Goal: Navigation & Orientation: Find specific page/section

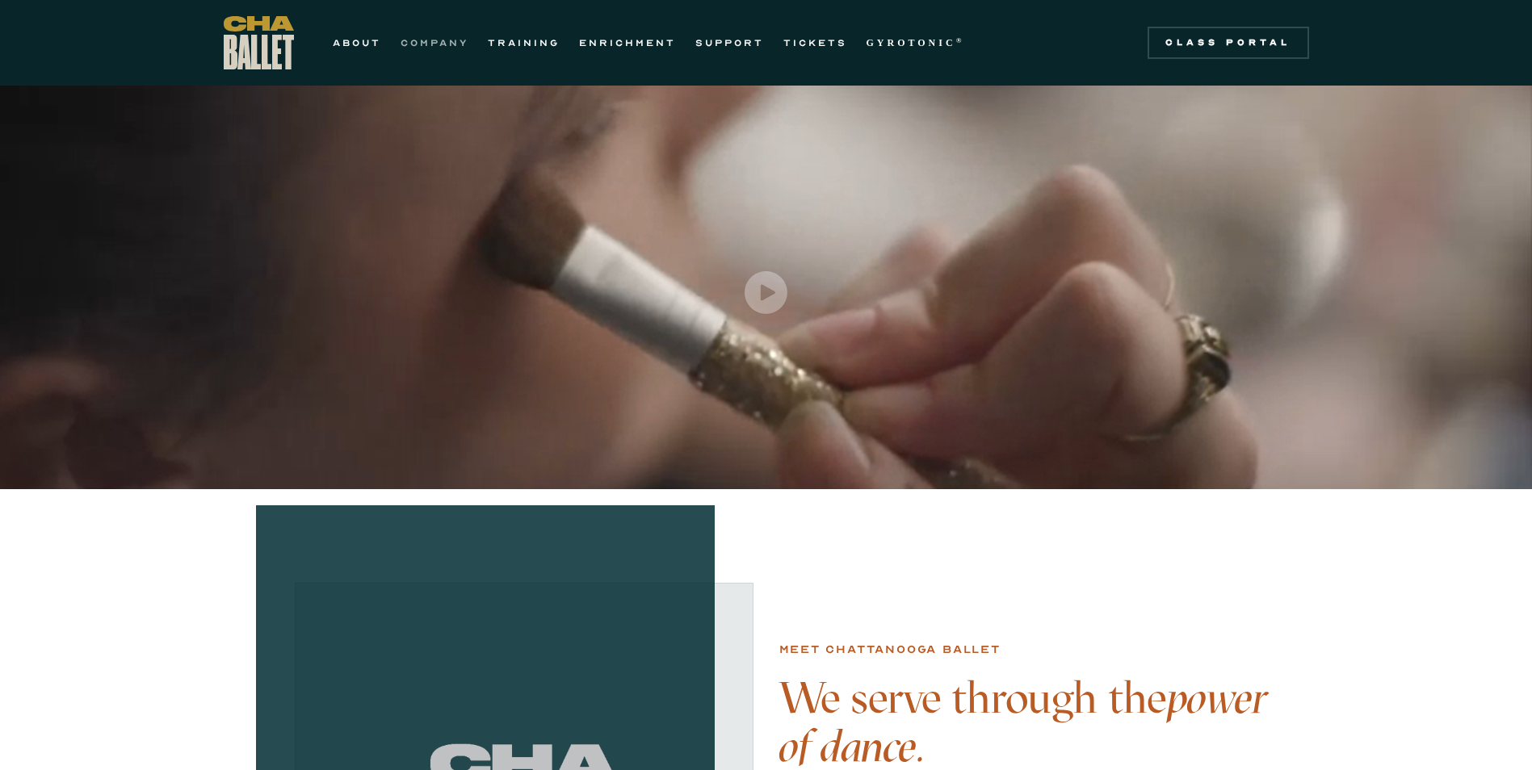
click at [439, 47] on link "COMPANY" at bounding box center [435, 42] width 68 height 19
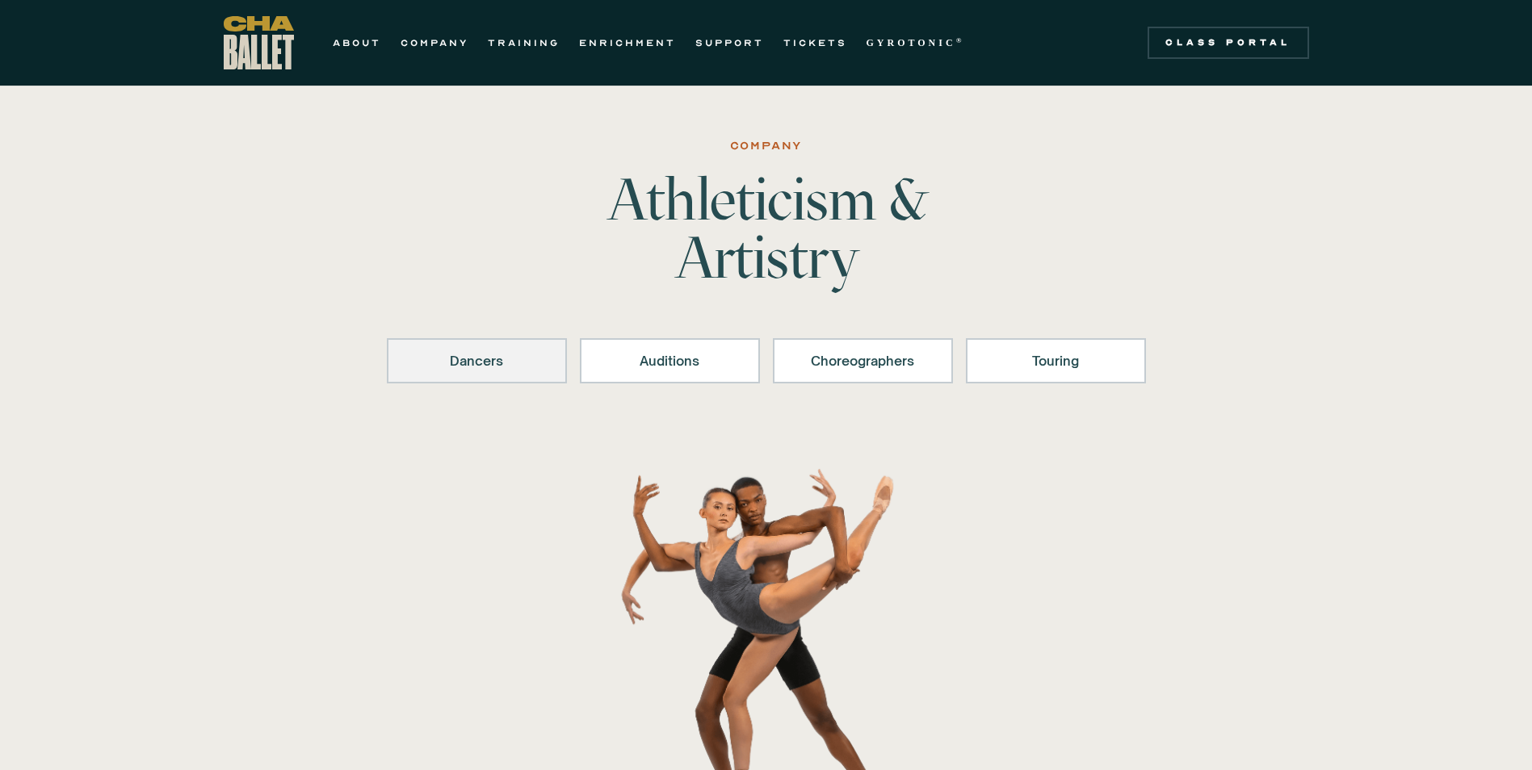
click at [497, 350] on link "Dancers" at bounding box center [477, 360] width 180 height 45
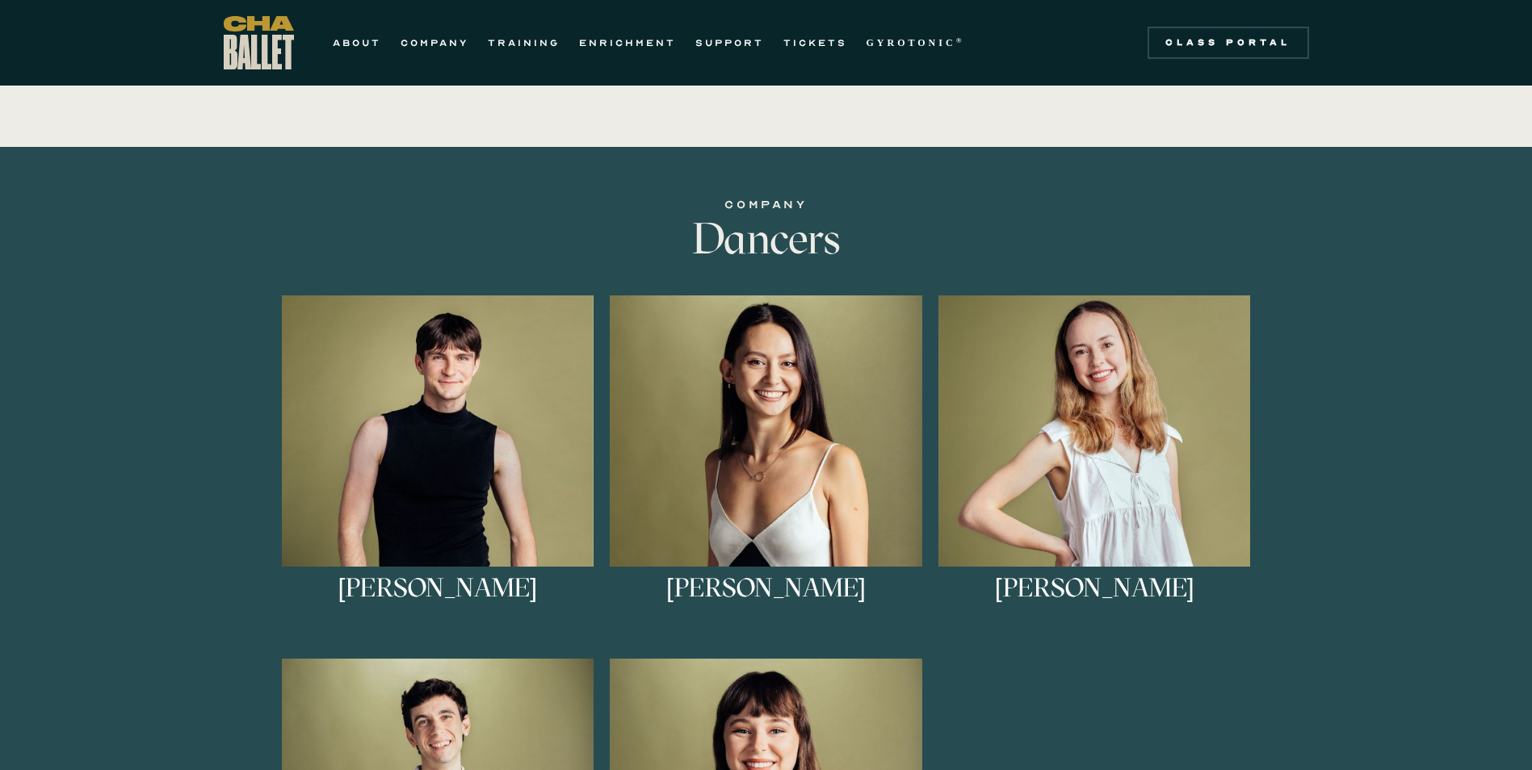
scroll to position [558, 0]
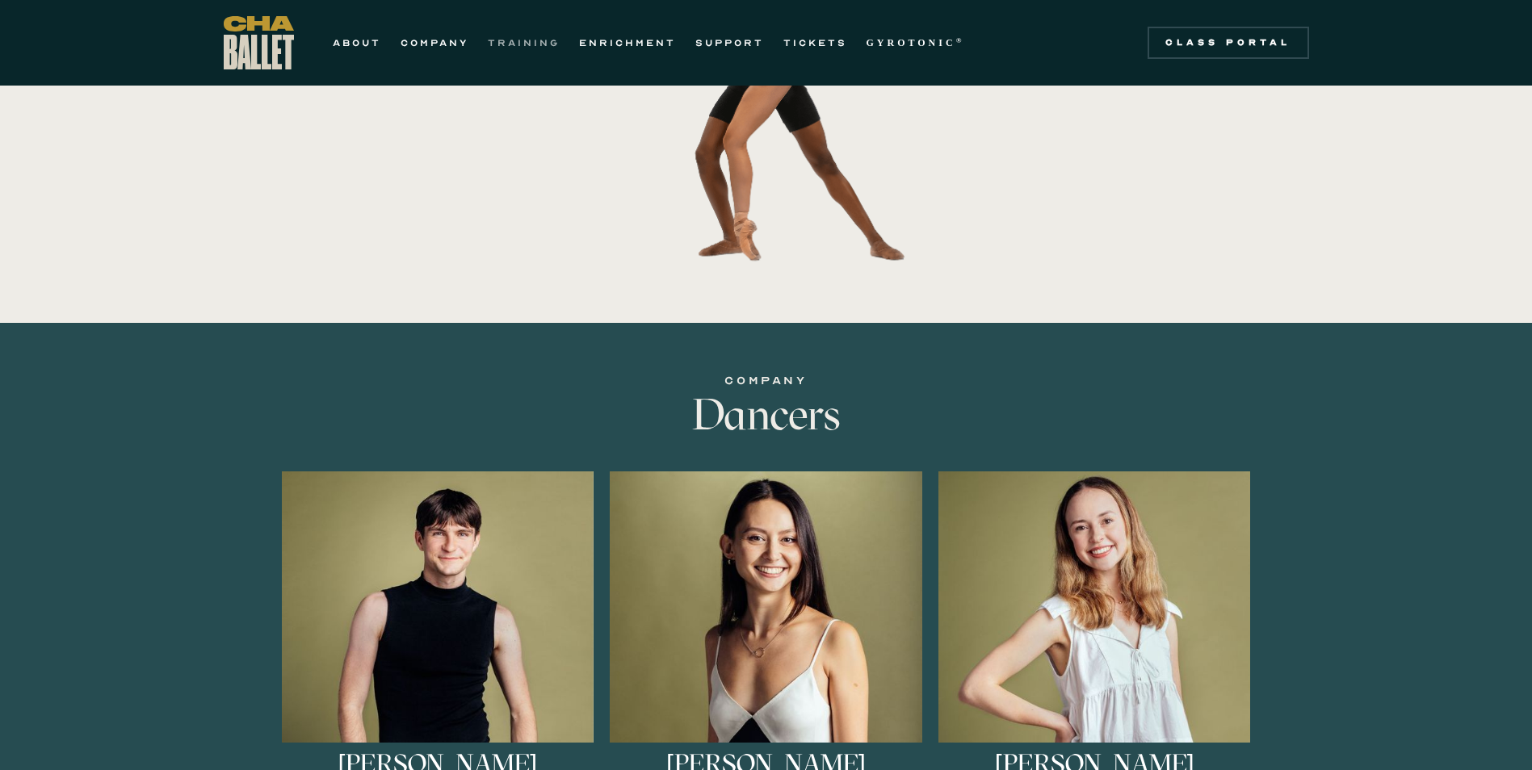
click at [510, 41] on link "TRAINING" at bounding box center [524, 42] width 72 height 19
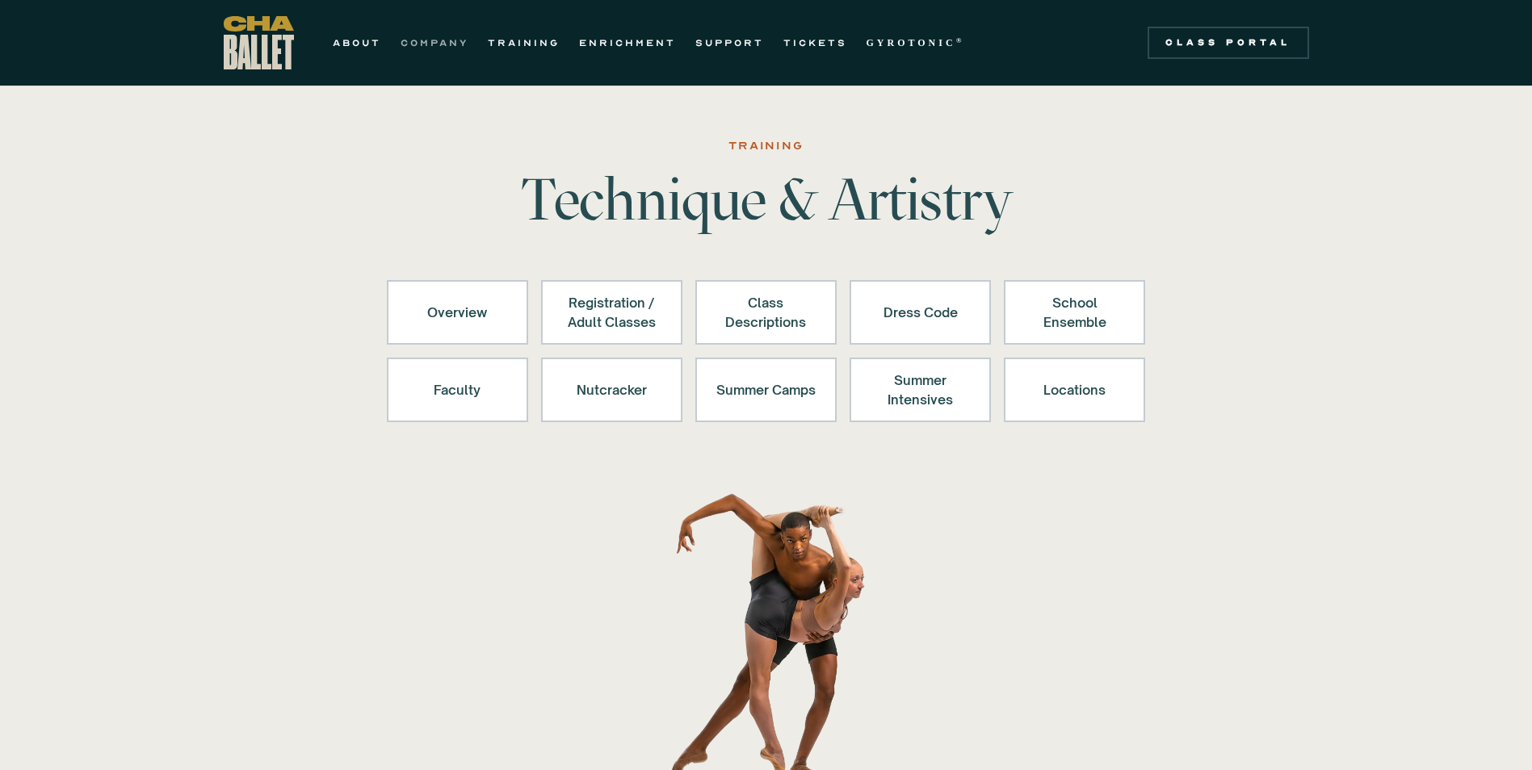
click at [413, 37] on link "COMPANY" at bounding box center [435, 42] width 68 height 19
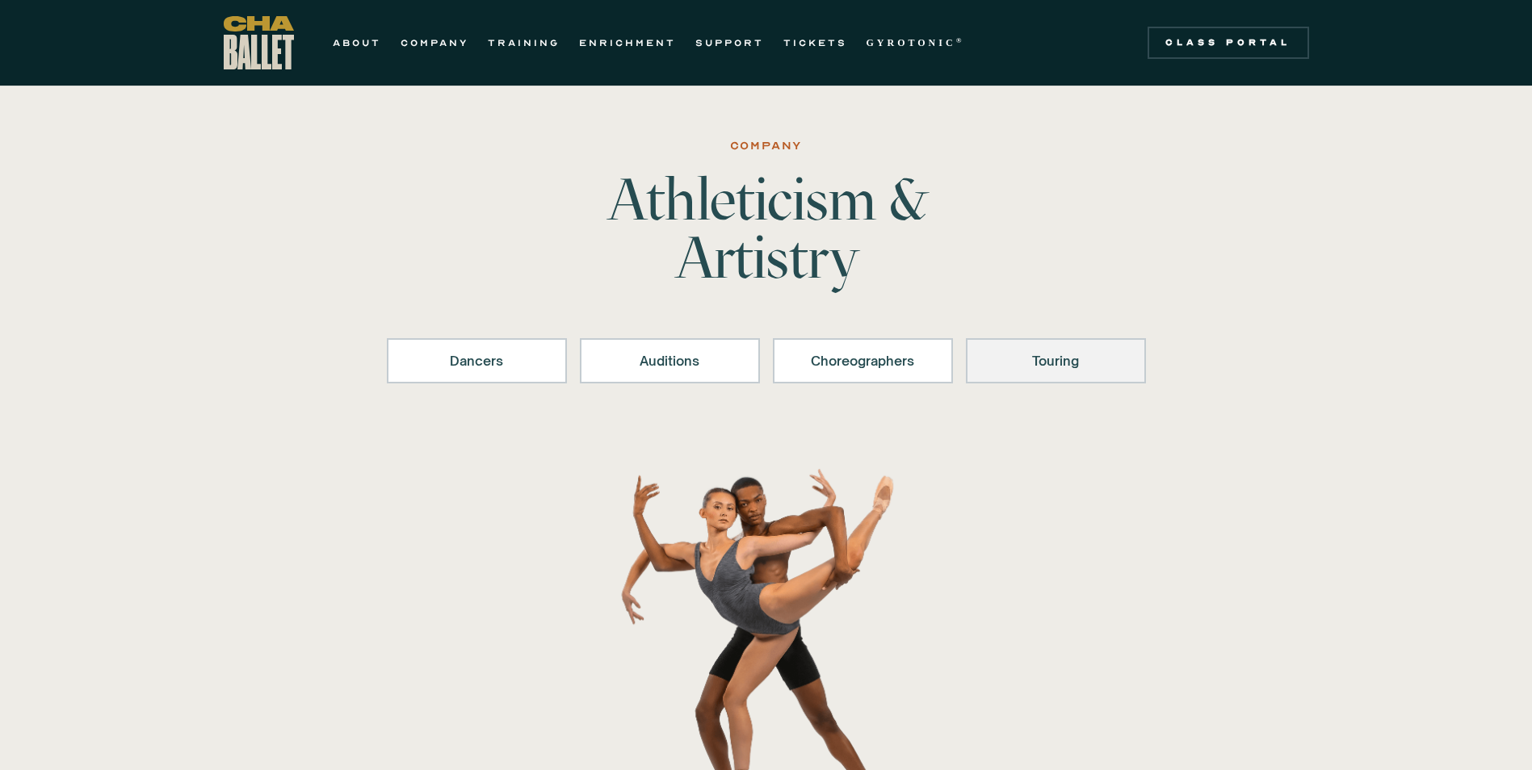
click at [1021, 362] on div "Touring" at bounding box center [1056, 360] width 138 height 19
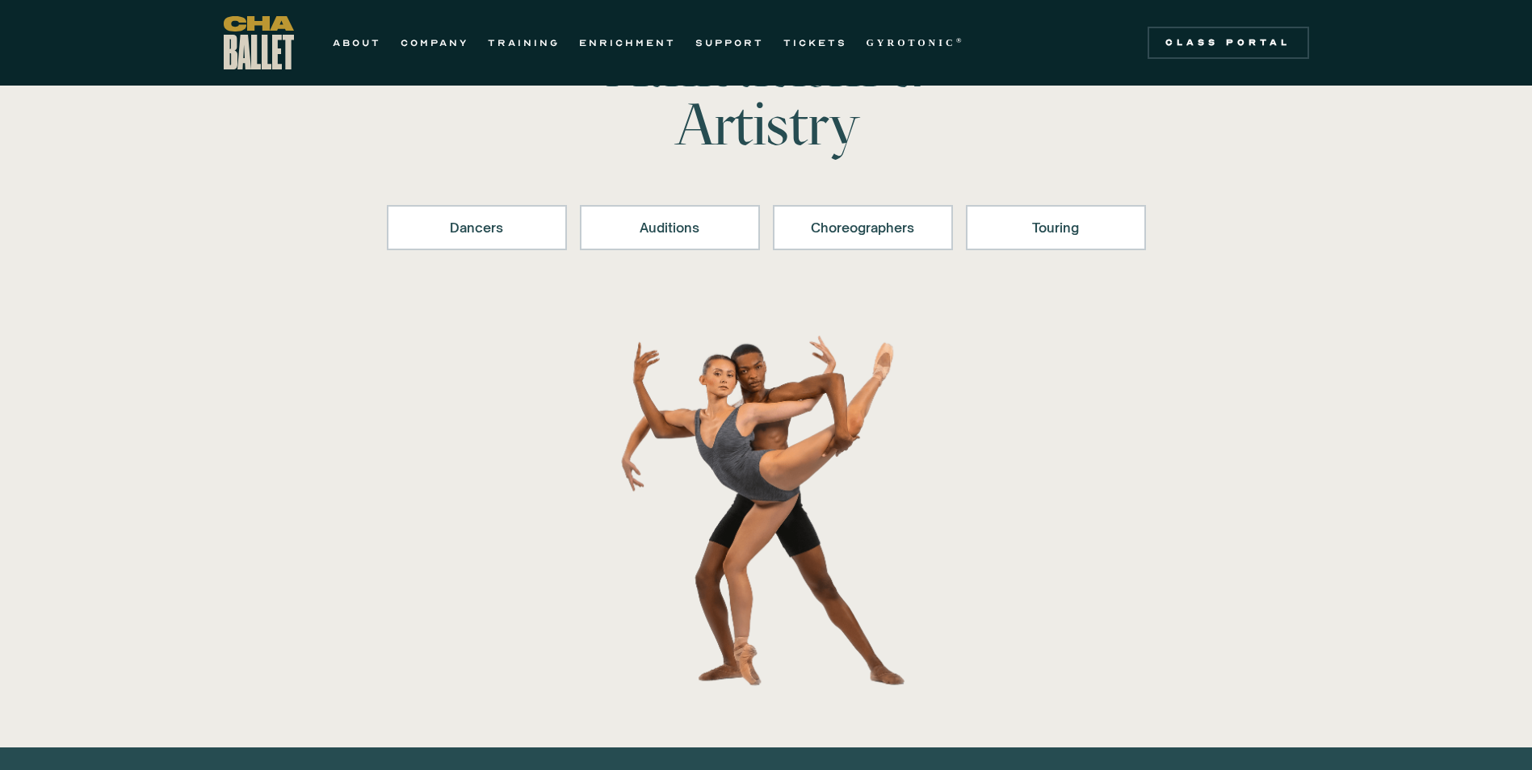
scroll to position [87, 0]
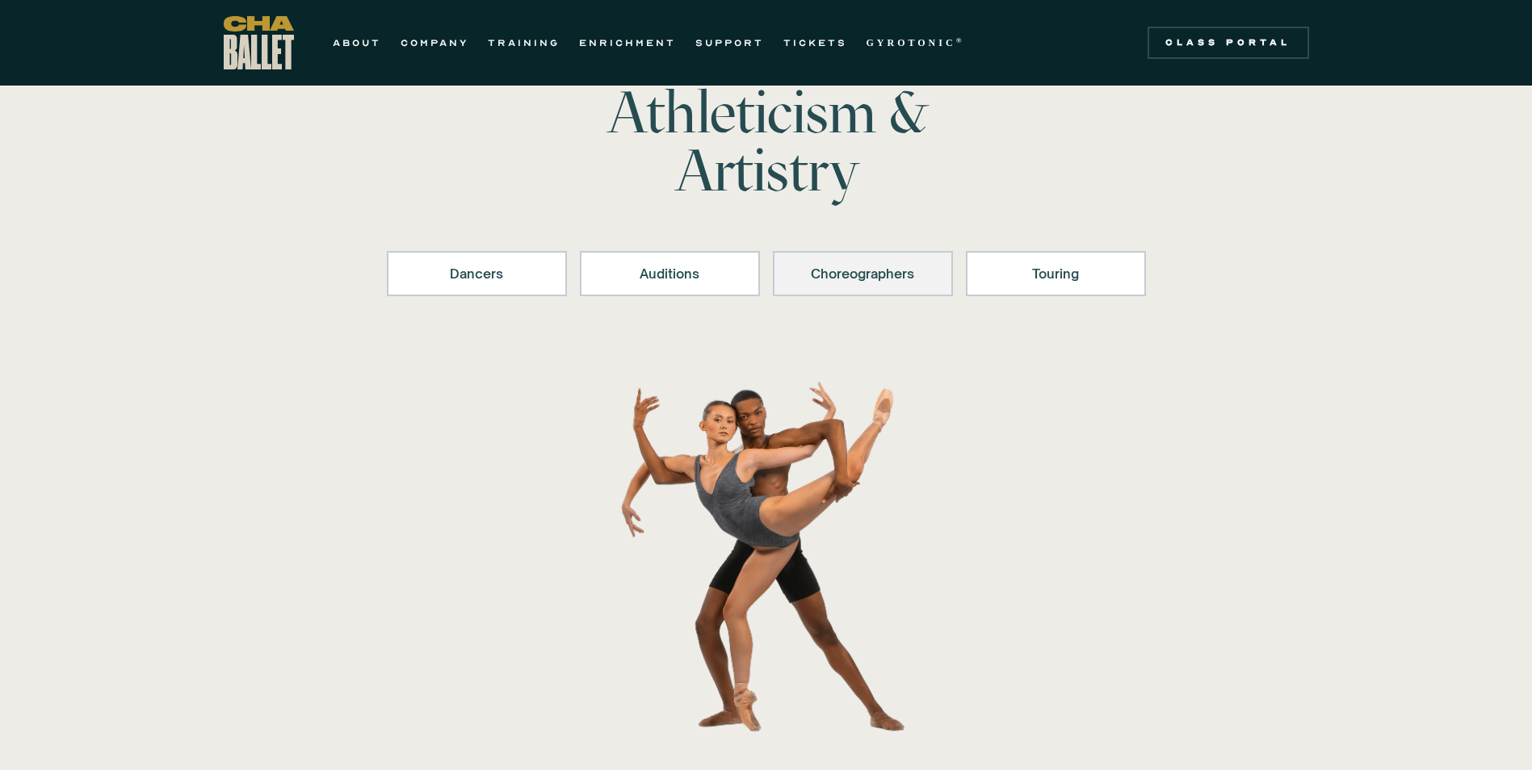
click at [838, 276] on div "Choreographers" at bounding box center [863, 273] width 138 height 19
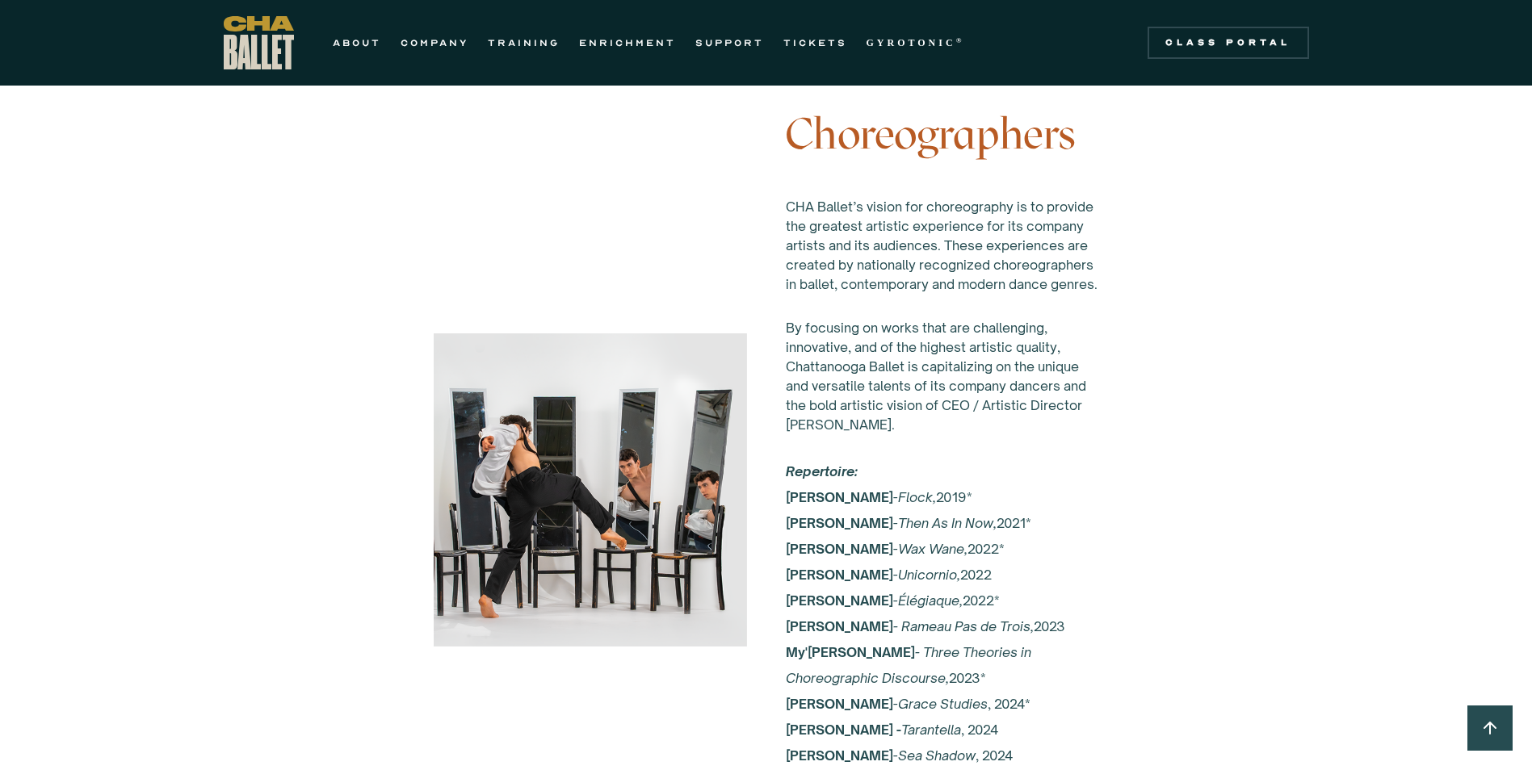
scroll to position [2536, 0]
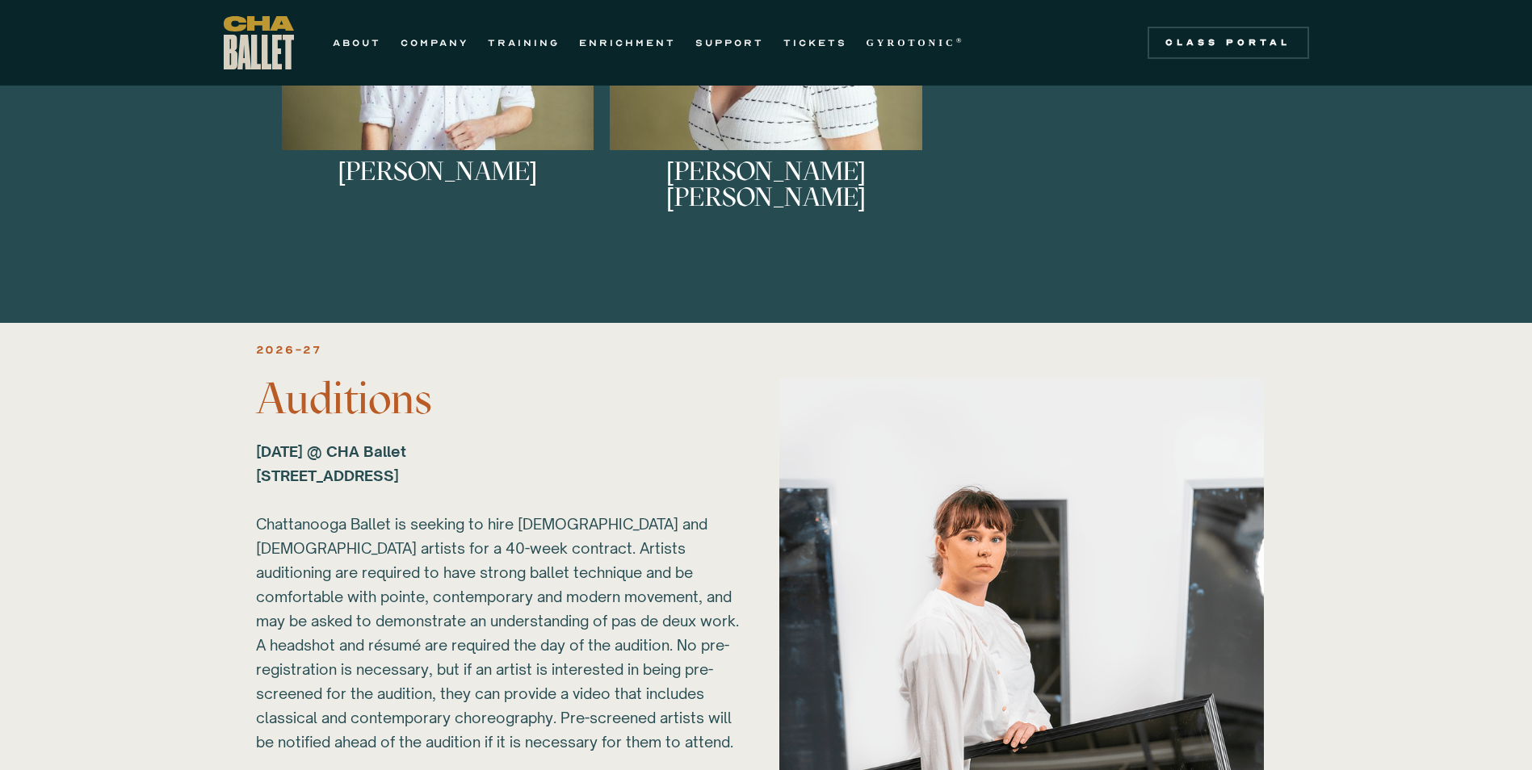
drag, startPoint x: 512, startPoint y: 129, endPoint x: 504, endPoint y: 118, distance: 13.9
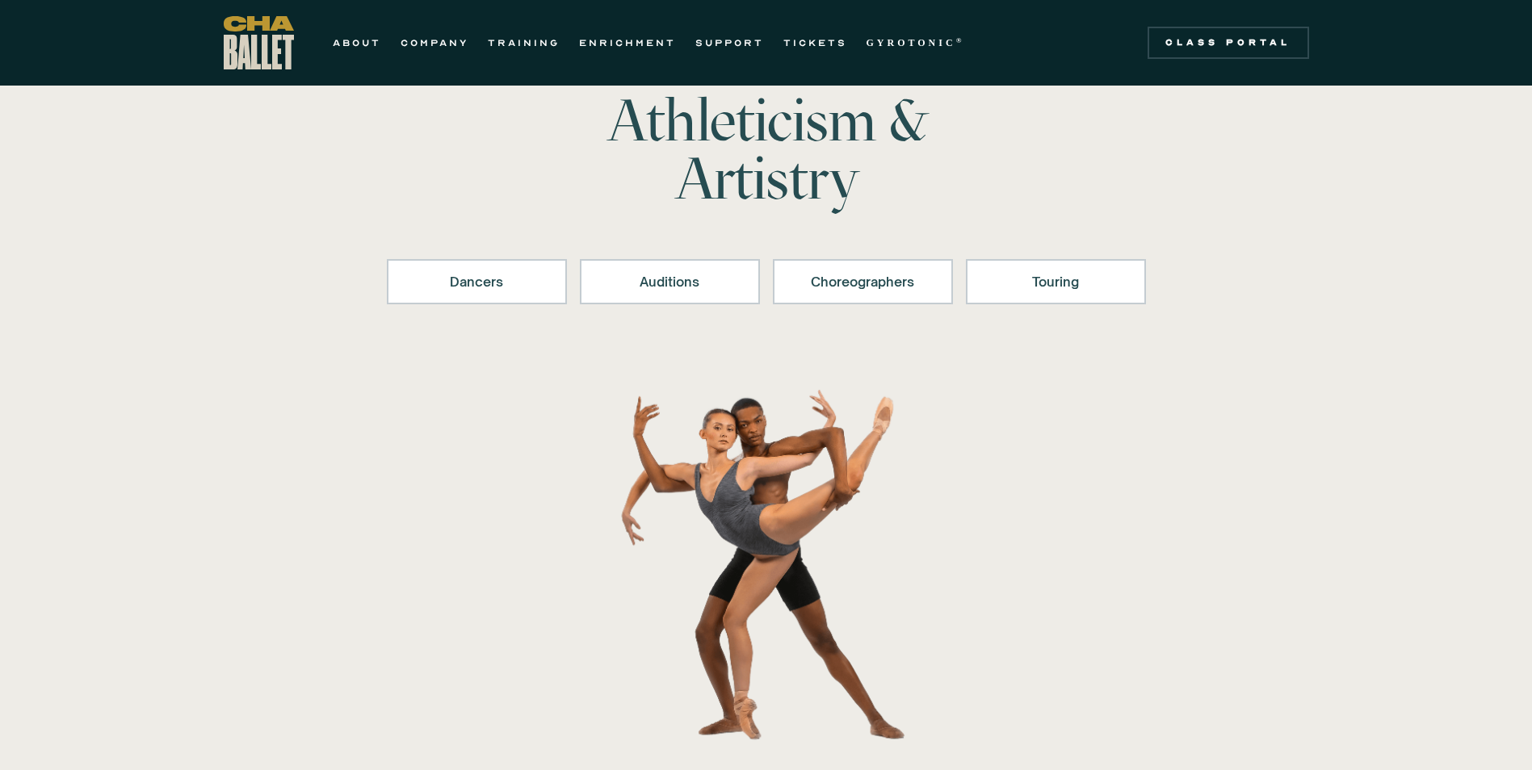
scroll to position [0, 0]
